Goal: Find specific page/section: Find specific page/section

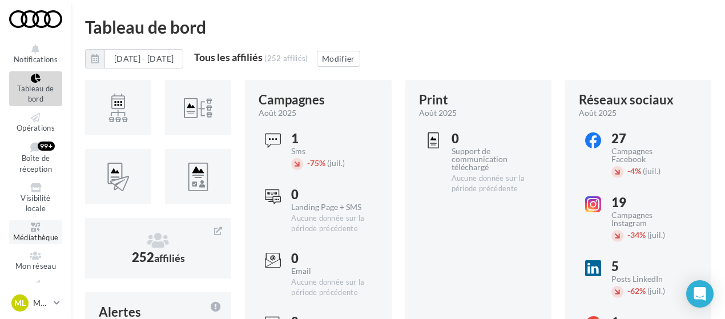
click at [39, 239] on span "Médiathèque" at bounding box center [36, 237] width 46 height 9
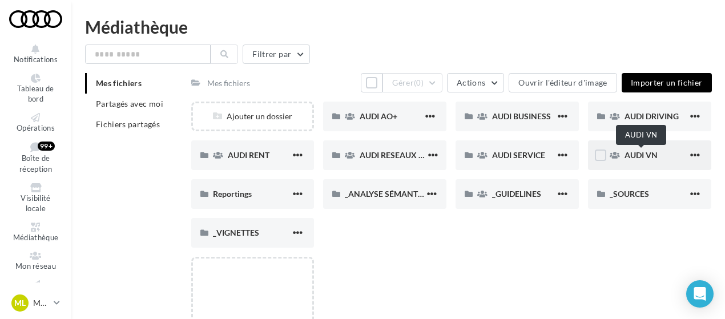
click at [646, 157] on span "AUDI VN" at bounding box center [640, 155] width 33 height 10
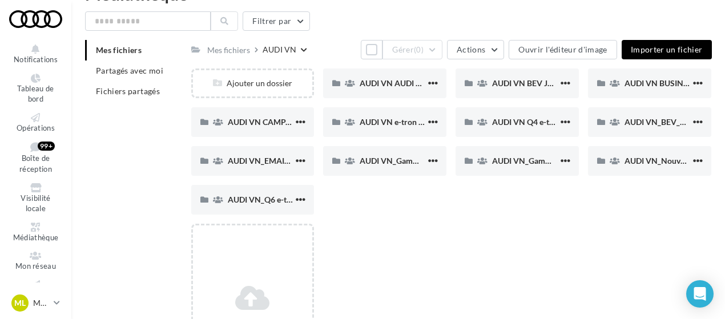
scroll to position [32, 0]
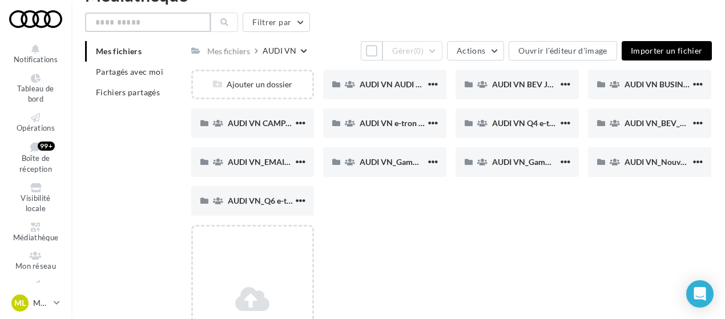
click at [170, 23] on input "text" at bounding box center [148, 22] width 126 height 19
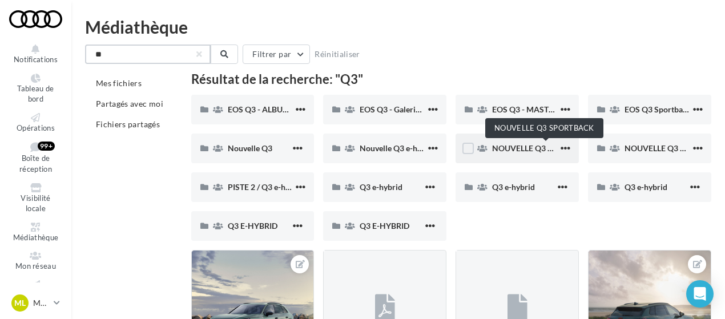
type input "**"
click at [502, 149] on span "NOUVELLE Q3 SPORTBACK" at bounding box center [543, 148] width 103 height 10
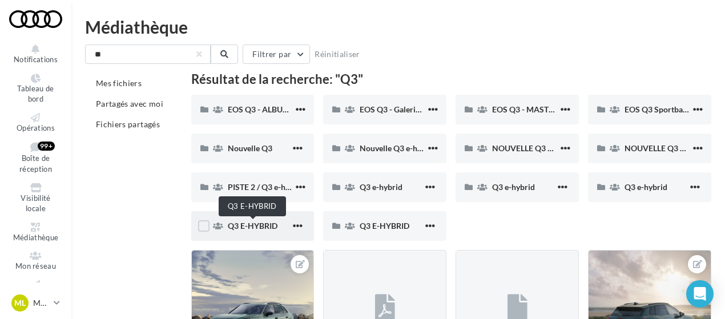
click at [268, 228] on span "Q3 E-HYBRID" at bounding box center [253, 226] width 50 height 10
click at [379, 231] on span "Q3 E-HYBRID" at bounding box center [385, 226] width 50 height 10
click at [650, 196] on div "Q3 e-hybrid" at bounding box center [649, 187] width 123 height 30
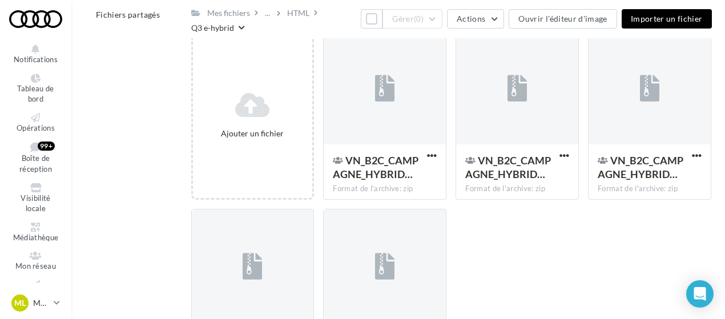
scroll to position [226, 0]
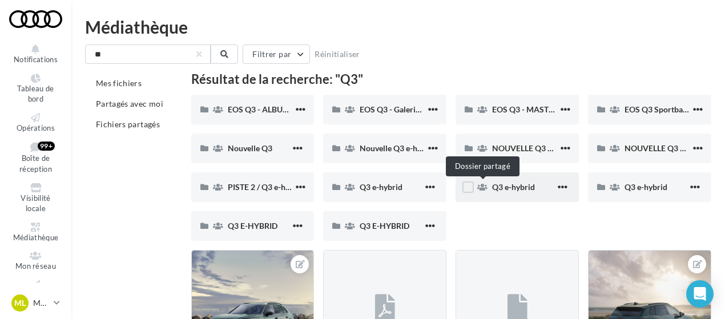
click at [485, 191] on icon at bounding box center [482, 187] width 10 height 8
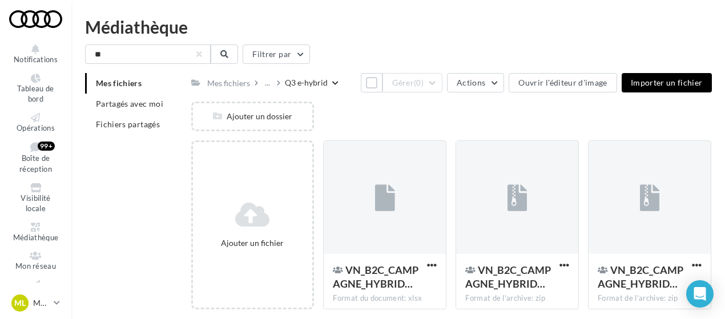
scroll to position [48, 0]
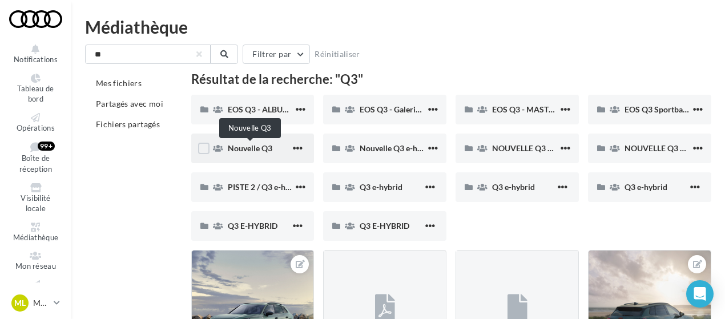
click at [257, 148] on span "Nouvelle Q3" at bounding box center [250, 148] width 45 height 10
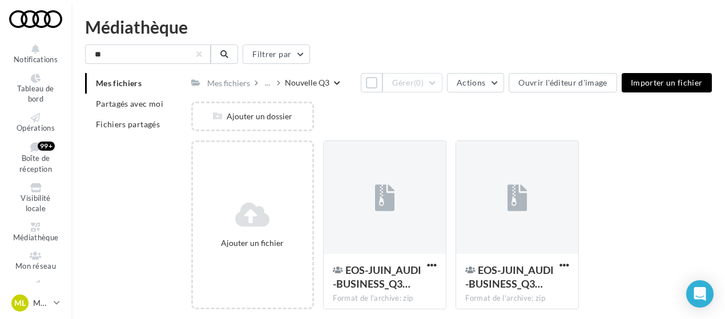
scroll to position [48, 0]
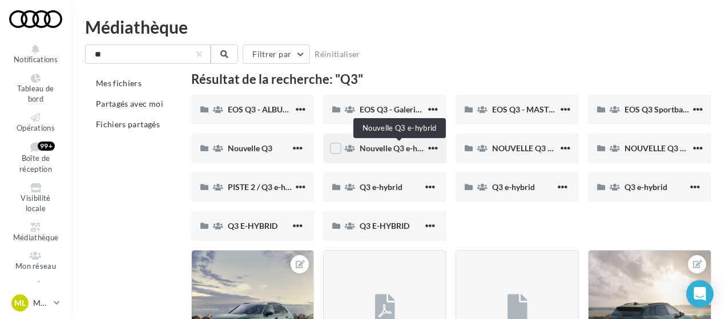
click at [381, 150] on span "Nouvelle Q3 e-hybrid" at bounding box center [398, 148] width 76 height 10
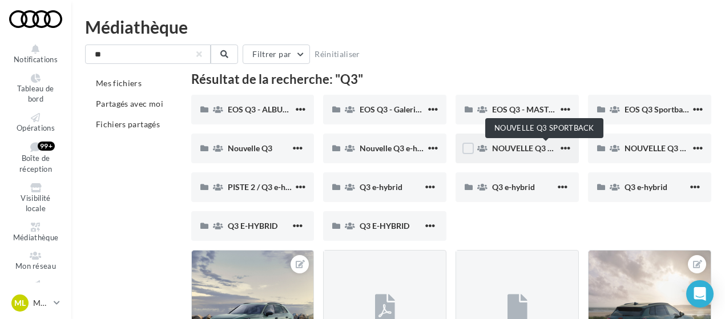
click at [522, 149] on span "NOUVELLE Q3 SPORTBACK" at bounding box center [543, 148] width 103 height 10
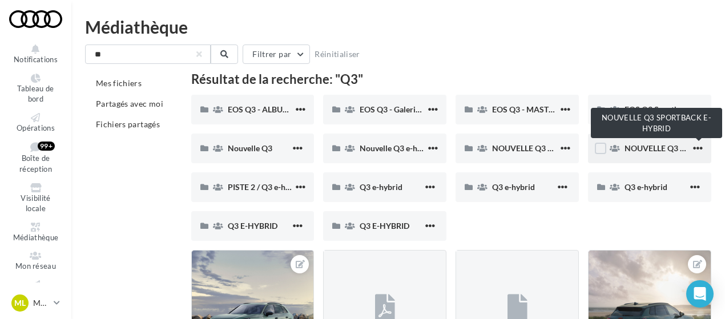
click at [647, 149] on span "NOUVELLE Q3 SPORTBACK E-HYBRID" at bounding box center [695, 148] width 142 height 10
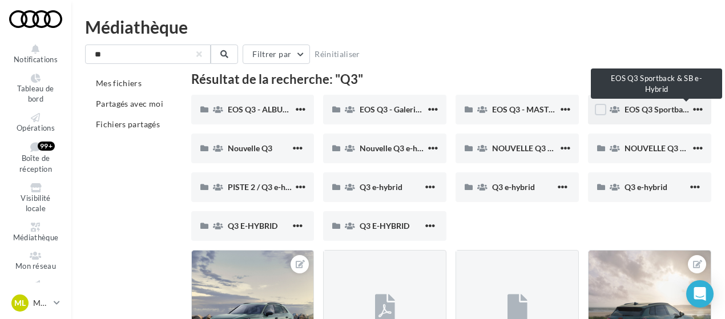
click at [648, 112] on span "EOS Q3 Sportback & SB e-Hybrid" at bounding box center [683, 109] width 119 height 10
click at [645, 111] on span "EOS Q3 Sportback & SB e-Hybrid" at bounding box center [683, 109] width 119 height 10
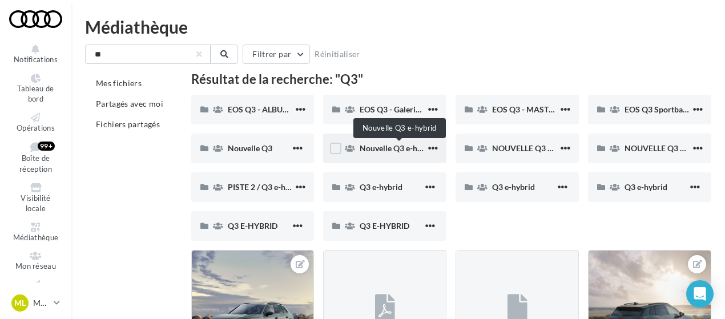
click at [409, 146] on span "Nouvelle Q3 e-hybrid" at bounding box center [398, 148] width 76 height 10
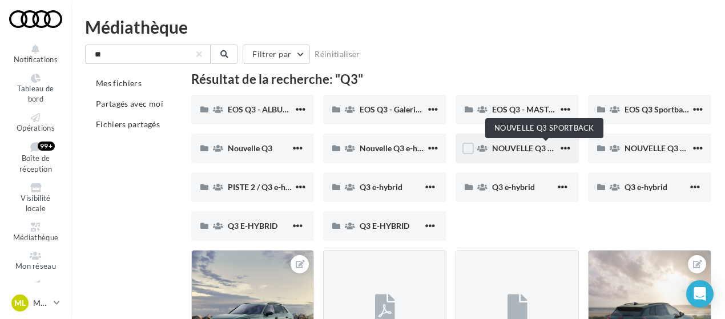
click at [510, 146] on span "NOUVELLE Q3 SPORTBACK" at bounding box center [543, 148] width 103 height 10
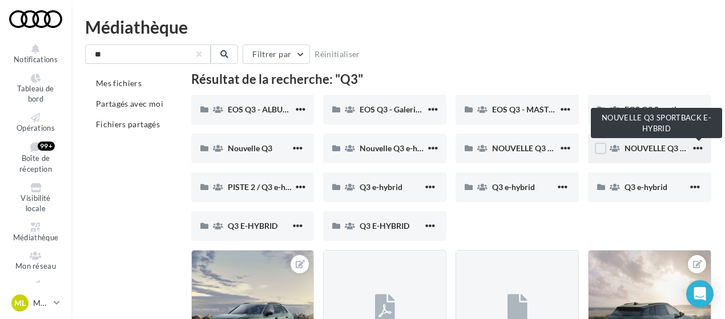
click at [634, 150] on span "NOUVELLE Q3 SPORTBACK E-HYBRID" at bounding box center [695, 148] width 142 height 10
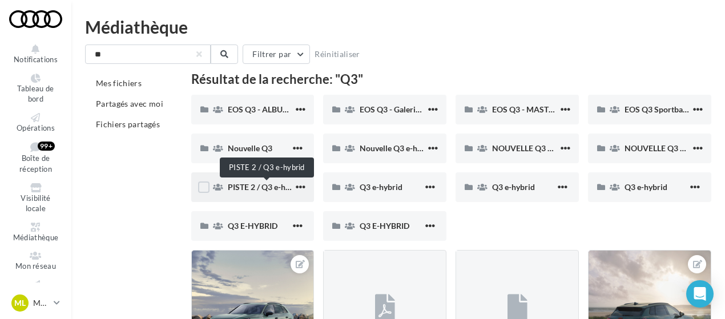
click at [261, 188] on span "PISTE 2 / Q3 e-hybrid" at bounding box center [266, 187] width 76 height 10
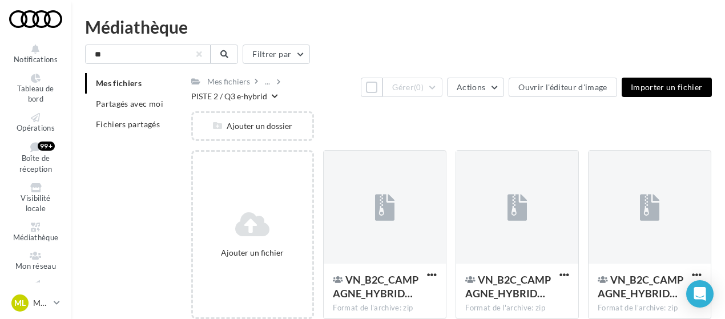
scroll to position [58, 0]
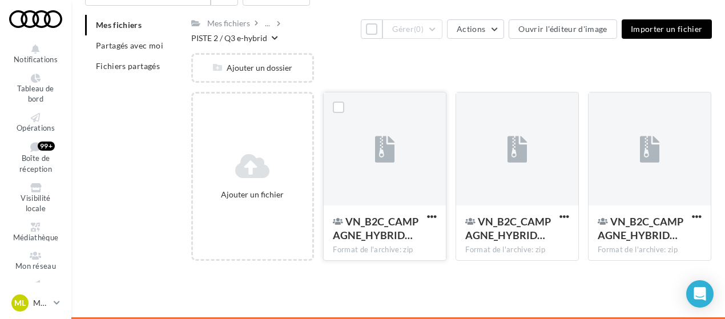
click at [384, 174] on div at bounding box center [385, 149] width 122 height 114
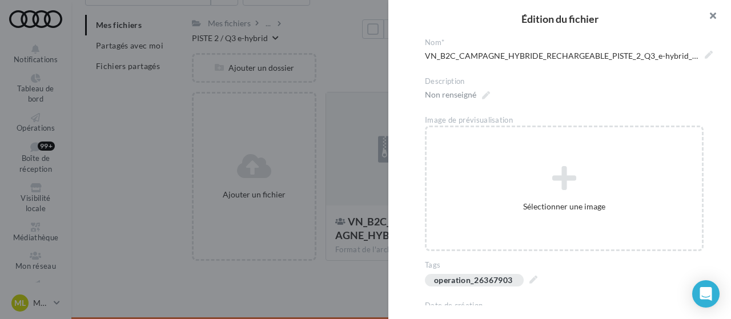
click at [715, 22] on button "button" at bounding box center [708, 17] width 46 height 34
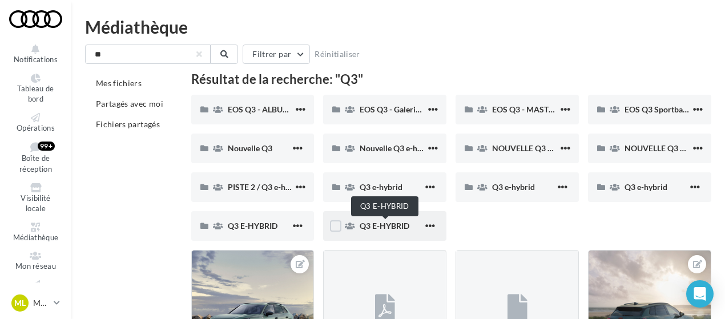
click at [383, 227] on span "Q3 E-HYBRID" at bounding box center [385, 226] width 50 height 10
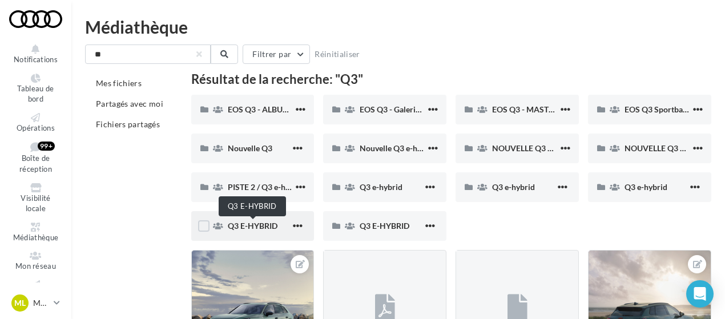
click at [255, 222] on span "Q3 E-HYBRID" at bounding box center [253, 226] width 50 height 10
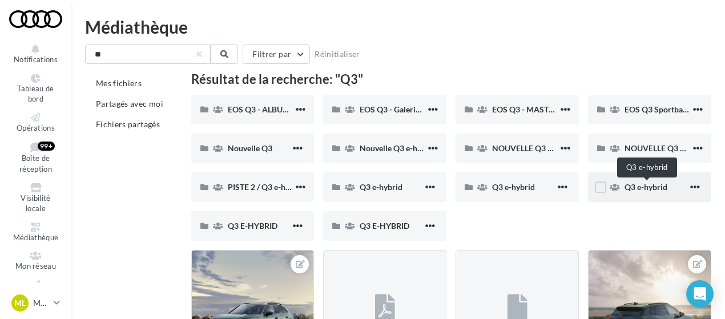
click at [652, 190] on span "Q3 e-hybrid" at bounding box center [645, 187] width 43 height 10
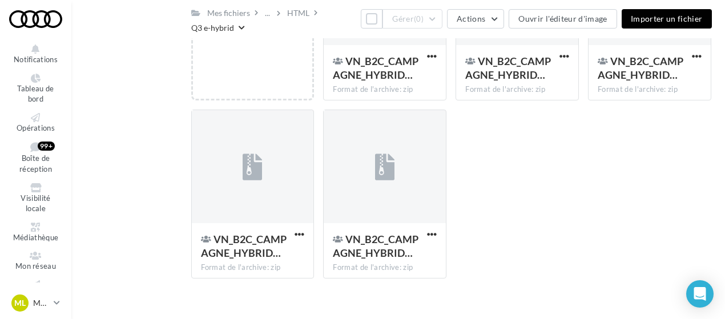
scroll to position [210, 0]
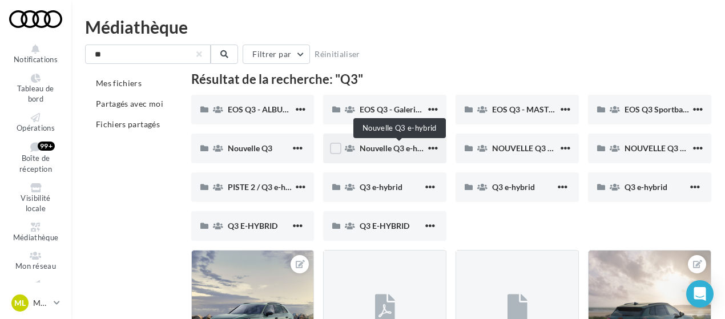
click at [390, 152] on span "Nouvelle Q3 e-hybrid" at bounding box center [398, 148] width 76 height 10
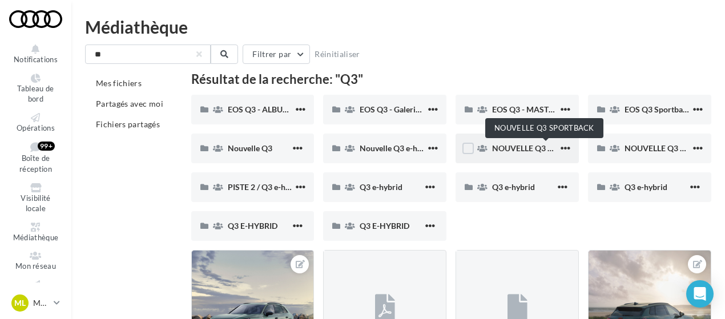
click at [518, 144] on span "NOUVELLE Q3 SPORTBACK" at bounding box center [543, 148] width 103 height 10
